Goal: Information Seeking & Learning: Learn about a topic

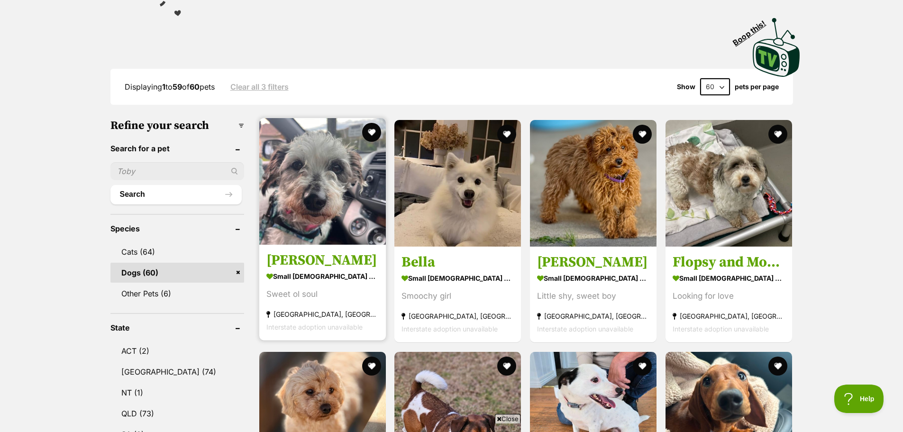
click at [308, 172] on img at bounding box center [322, 181] width 127 height 127
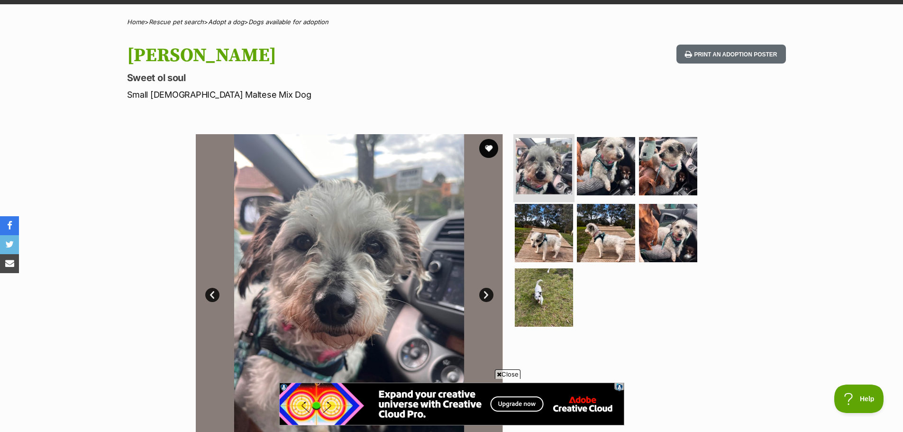
scroll to position [47, 0]
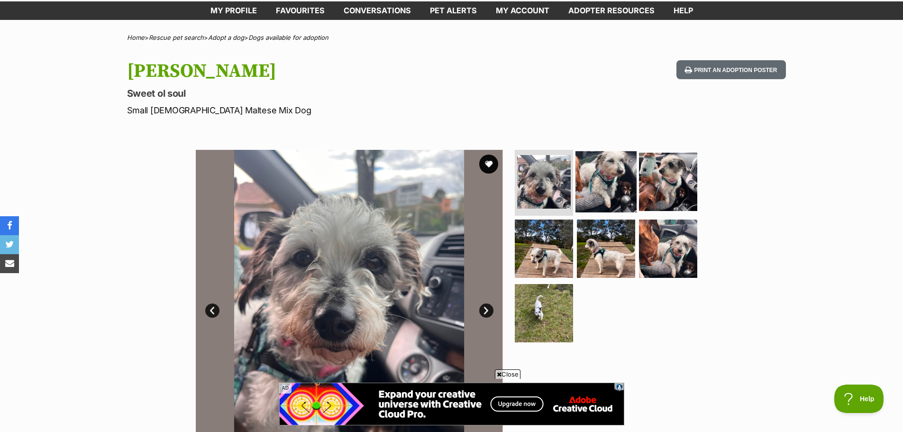
click at [605, 178] on img at bounding box center [605, 181] width 61 height 61
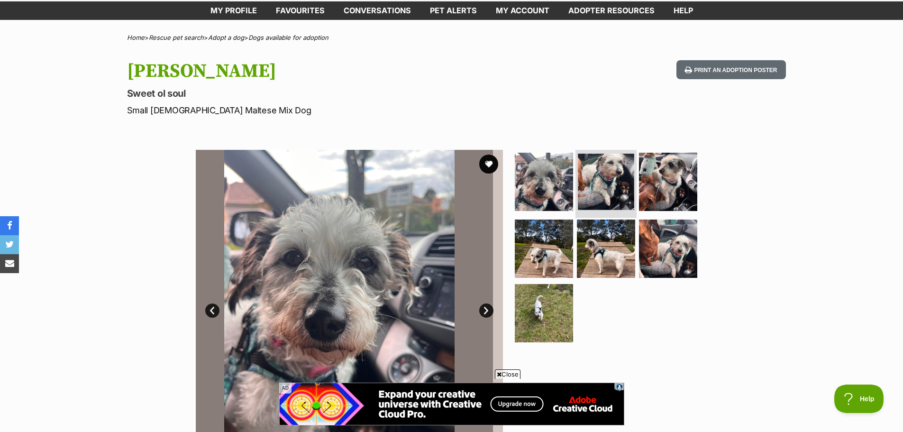
scroll to position [0, 0]
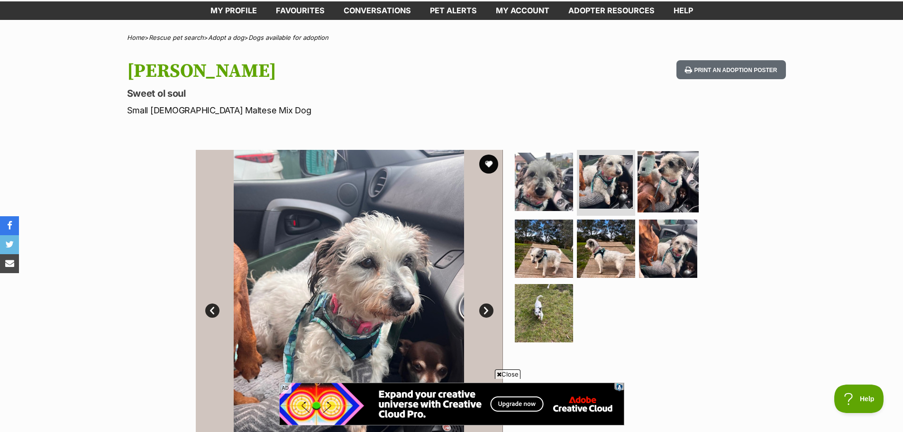
click at [680, 177] on img at bounding box center [667, 181] width 61 height 61
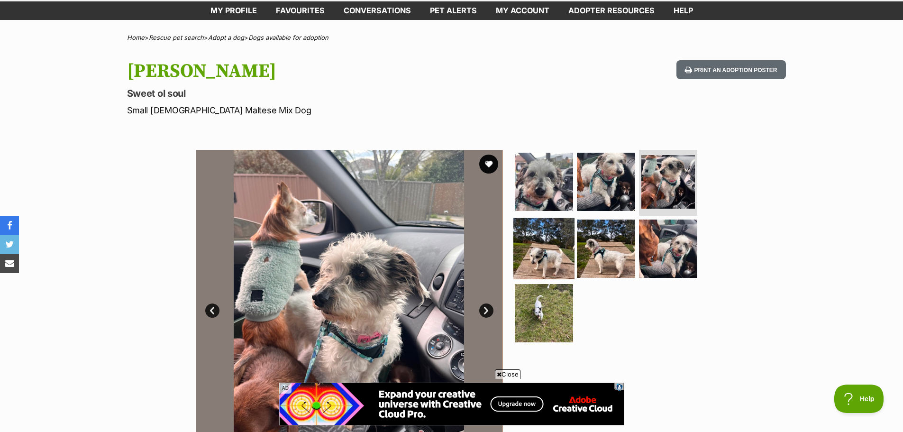
click at [544, 252] on img at bounding box center [543, 248] width 61 height 61
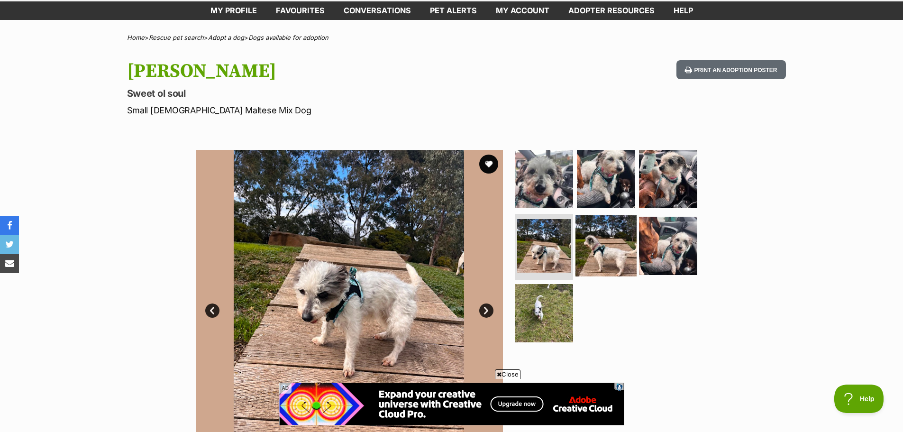
click at [618, 243] on img at bounding box center [605, 245] width 61 height 61
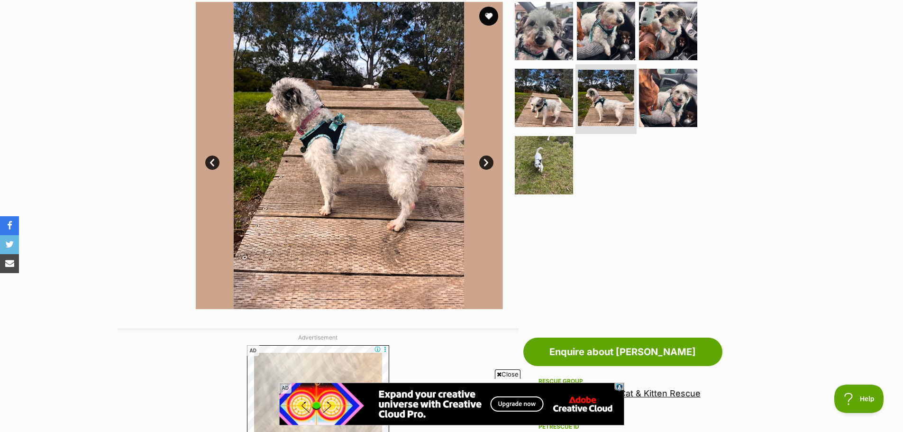
scroll to position [237, 0]
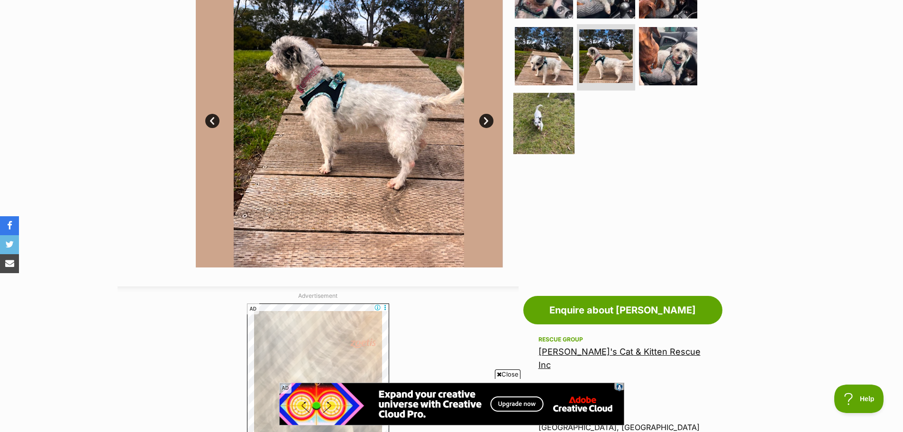
click at [551, 118] on img at bounding box center [543, 123] width 61 height 61
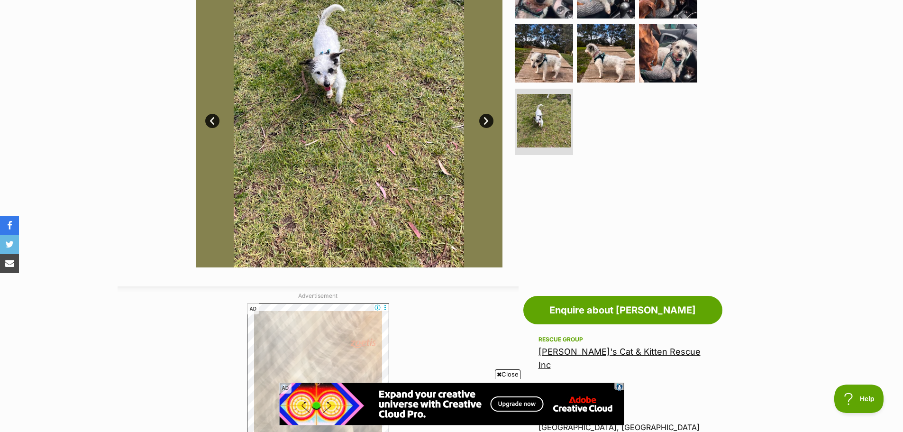
scroll to position [0, 0]
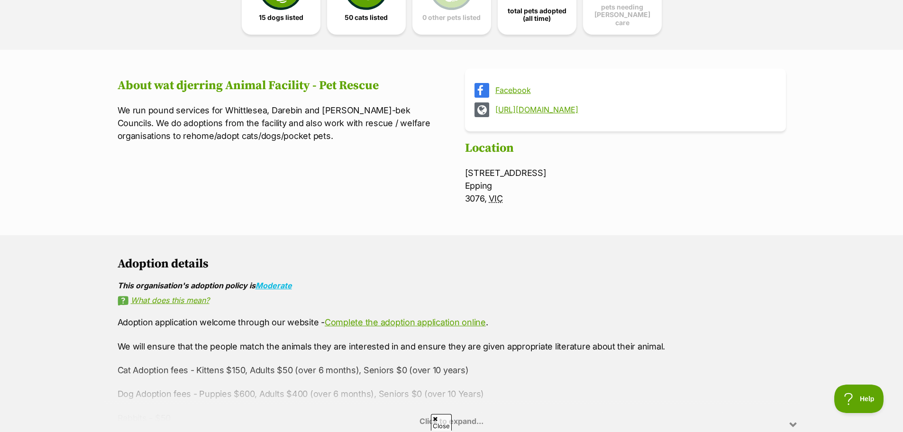
scroll to position [98, 0]
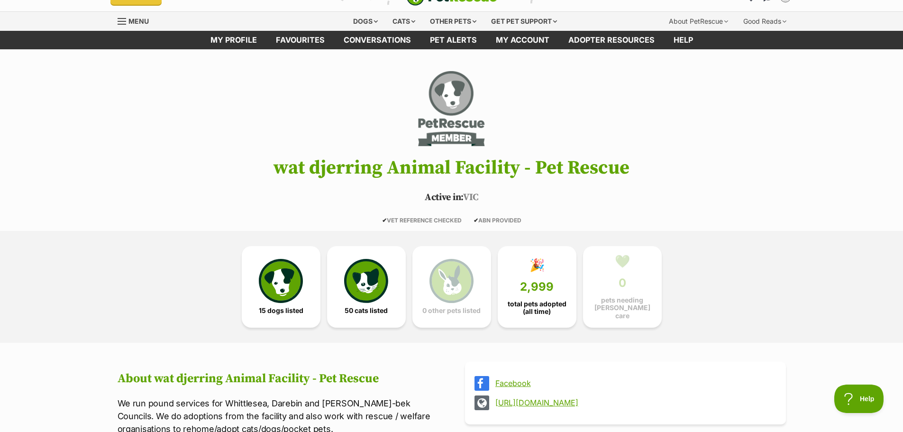
scroll to position [3, 0]
